Goal: Task Accomplishment & Management: Manage account settings

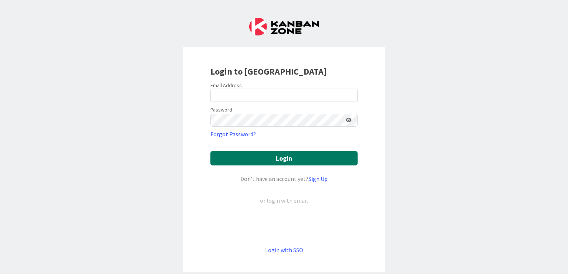
type input "[EMAIL_ADDRESS][DOMAIN_NAME]"
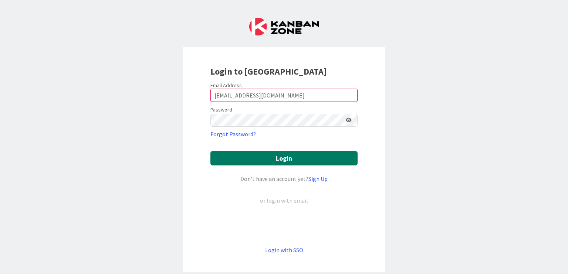
click at [274, 153] on button "Login" at bounding box center [283, 158] width 147 height 14
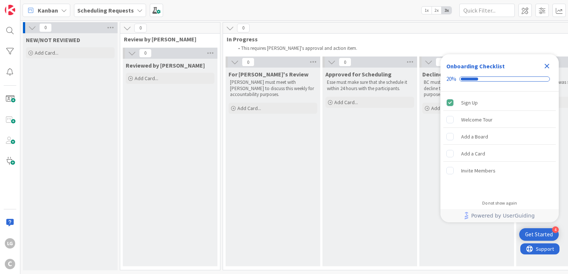
click at [90, 7] on b "Scheduling Requests" at bounding box center [105, 10] width 57 height 7
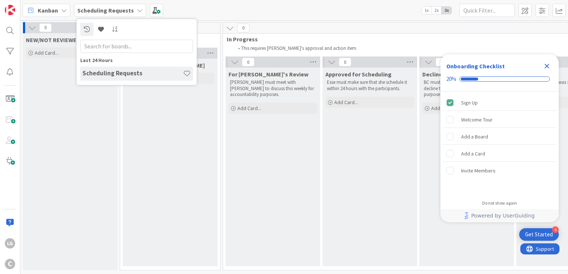
click at [258, 9] on div "Kanban Scheduling Requests Last 24 Hours Scheduling Requests 1x 2x 3x" at bounding box center [294, 10] width 548 height 20
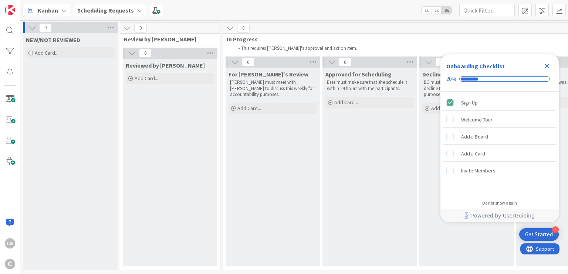
click at [547, 66] on icon "Close Checklist" at bounding box center [547, 66] width 5 height 5
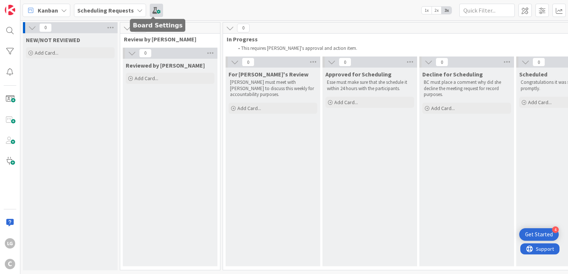
click at [155, 11] on span at bounding box center [156, 10] width 13 height 13
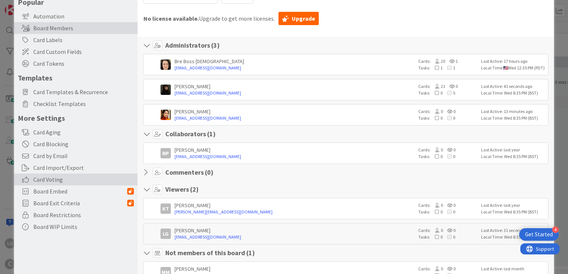
scroll to position [40, 0]
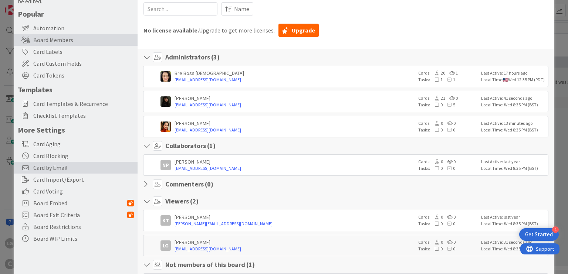
click at [70, 166] on span "Card by Email" at bounding box center [83, 168] width 101 height 9
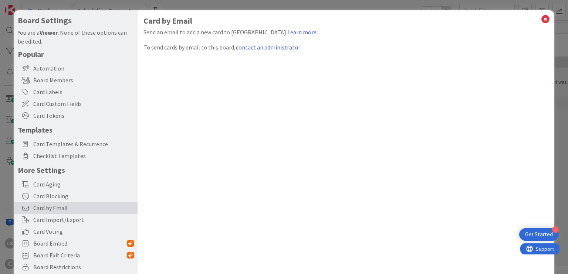
scroll to position [0, 0]
click at [333, 158] on div "Card by Email Send an email to add a new card to Kanban Zone. Learn more... To …" at bounding box center [346, 152] width 416 height 284
click at [287, 30] on link "Learn more..." at bounding box center [303, 31] width 33 height 7
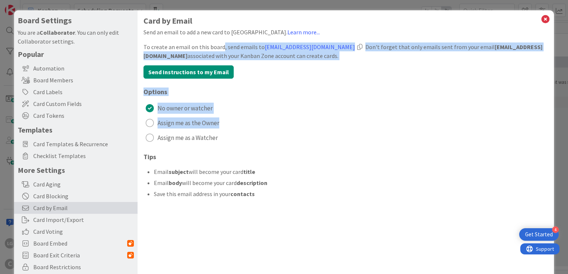
drag, startPoint x: 222, startPoint y: 50, endPoint x: 252, endPoint y: 125, distance: 80.9
click at [252, 125] on div "Card by Email Send an email to add a new card to Kanban Zone. Learn more... To …" at bounding box center [346, 111] width 404 height 191
click at [252, 125] on button "Assign me as the Owner" at bounding box center [346, 123] width 404 height 12
drag, startPoint x: 245, startPoint y: 136, endPoint x: 236, endPoint y: 119, distance: 18.9
click at [241, 125] on div "No owner or watcher Assign me as the Owner Assign me as a Watcher" at bounding box center [346, 122] width 404 height 41
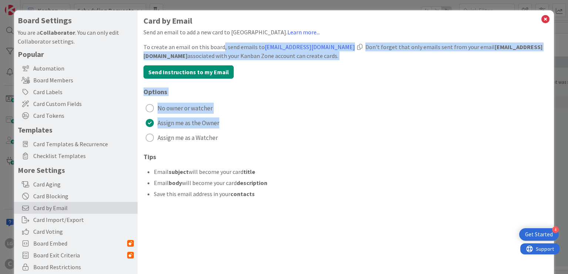
click at [194, 106] on span "No owner or watcher" at bounding box center [185, 108] width 55 height 11
click at [256, 116] on div "No owner or watcher Assign me as the Owner Assign me as a Watcher" at bounding box center [346, 122] width 404 height 41
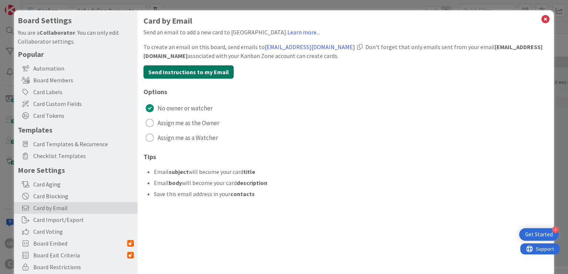
click at [209, 75] on button "Send Instructions to my Email" at bounding box center [189, 71] width 90 height 13
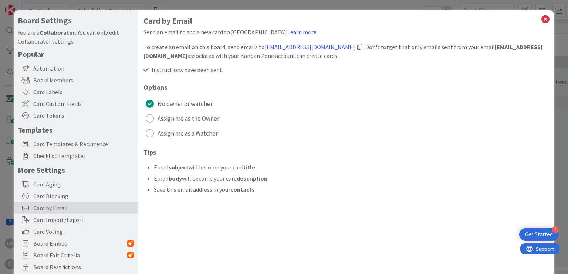
click at [363, 48] on div at bounding box center [359, 47] width 5 height 6
click at [363, 45] on div at bounding box center [359, 47] width 5 height 6
click at [541, 17] on icon at bounding box center [546, 19] width 10 height 10
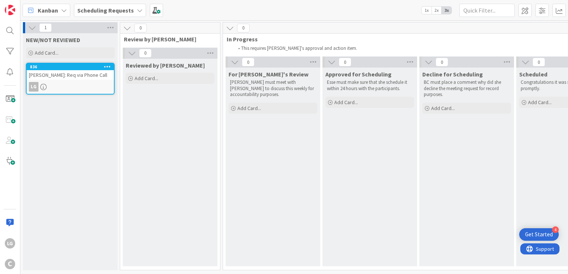
click at [76, 72] on div "TORRES: Req via Phone Call" at bounding box center [70, 75] width 87 height 10
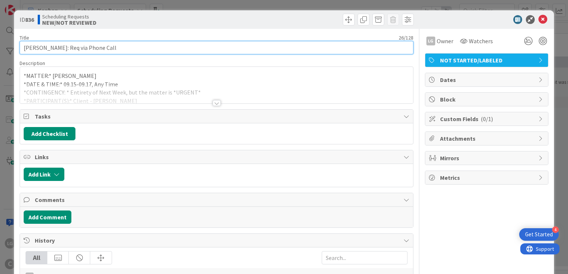
click at [118, 48] on input "[PERSON_NAME]: Req via Phone Call" at bounding box center [217, 47] width 394 height 13
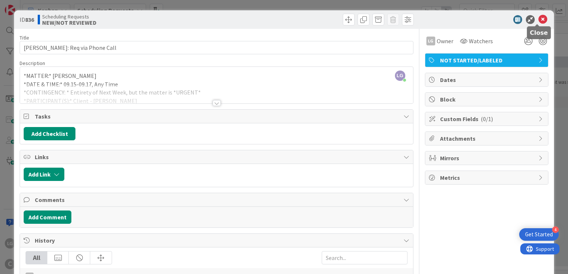
click at [541, 20] on icon at bounding box center [543, 19] width 9 height 9
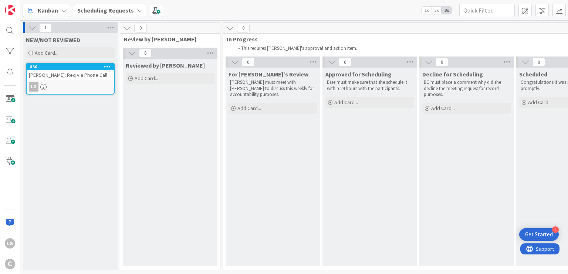
click at [84, 74] on div "[PERSON_NAME]: Req via Phone Call" at bounding box center [70, 75] width 87 height 10
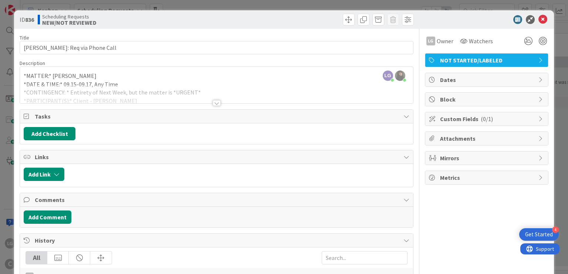
click at [213, 103] on div at bounding box center [217, 103] width 8 height 6
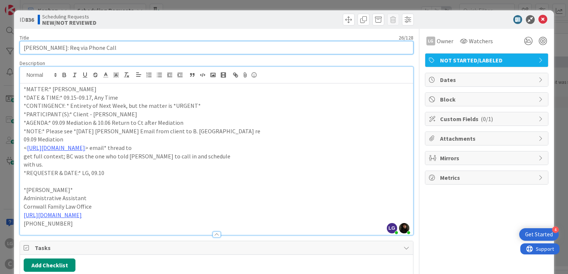
click at [114, 50] on input "TORRES: Req via Phone Call" at bounding box center [217, 47] width 394 height 13
type input "[PERSON_NAME]: Req via Phone Call (09.10)"
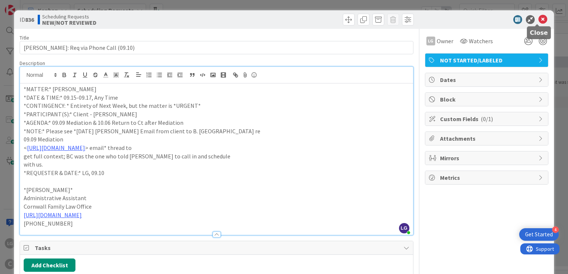
click at [539, 17] on icon at bounding box center [543, 19] width 9 height 9
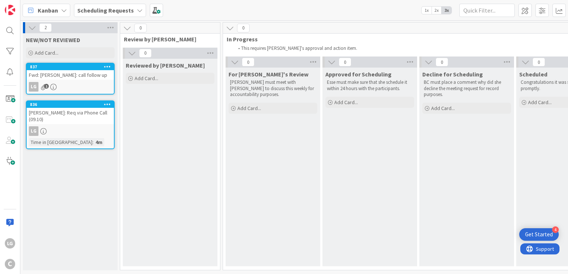
click at [88, 77] on div "Fwd: [PERSON_NAME]: call follow up" at bounding box center [70, 75] width 87 height 10
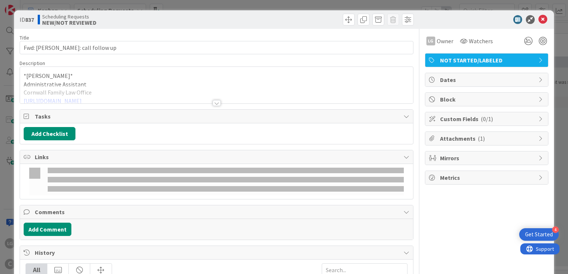
click at [217, 100] on div at bounding box center [217, 103] width 8 height 6
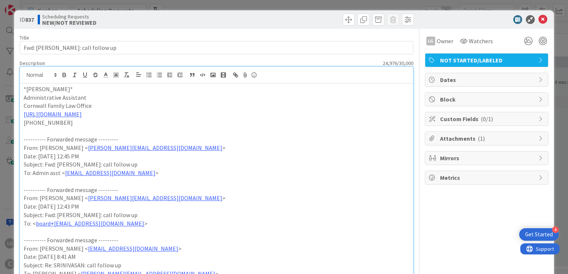
drag, startPoint x: 489, startPoint y: 163, endPoint x: 322, endPoint y: 51, distance: 201.4
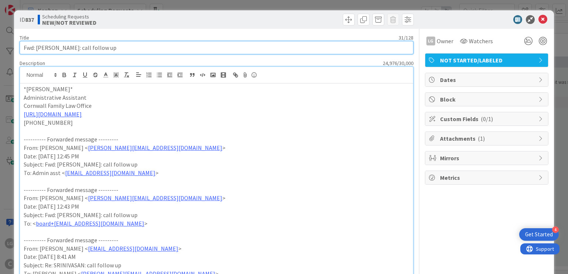
drag, startPoint x: 134, startPoint y: 48, endPoint x: 7, endPoint y: 47, distance: 126.9
click at [7, 47] on div "ID 837 Scheduling Requests NEW/NOT REVIEWED Title 31 / 128 Fwd: [PERSON_NAME]: …" at bounding box center [284, 137] width 568 height 274
click at [263, 47] on input "Fwd: [PERSON_NAME]: call follow up" at bounding box center [217, 47] width 394 height 13
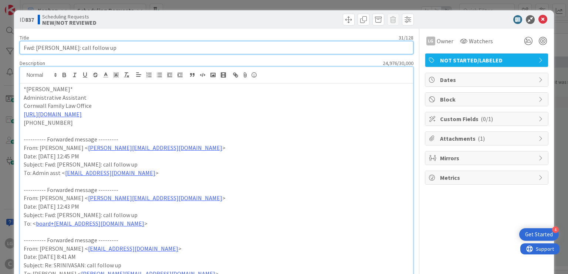
click at [282, 47] on input "Fwd: [PERSON_NAME]: call follow up" at bounding box center [217, 47] width 394 height 13
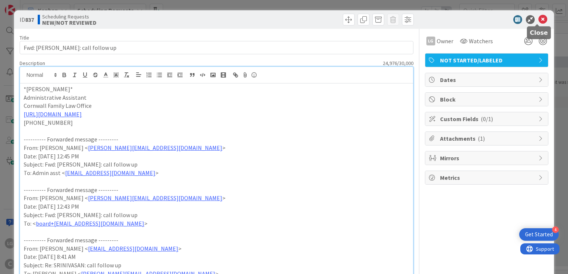
click at [539, 20] on icon at bounding box center [543, 19] width 9 height 9
